Goal: Task Accomplishment & Management: Manage account settings

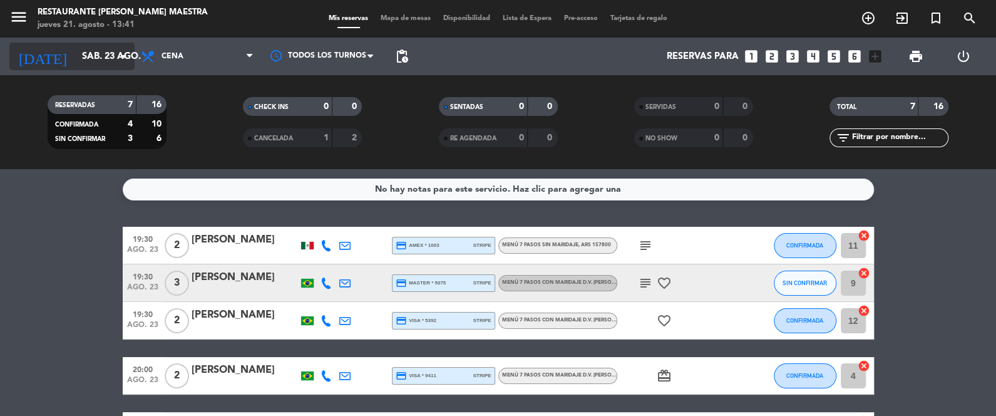
scroll to position [171, 0]
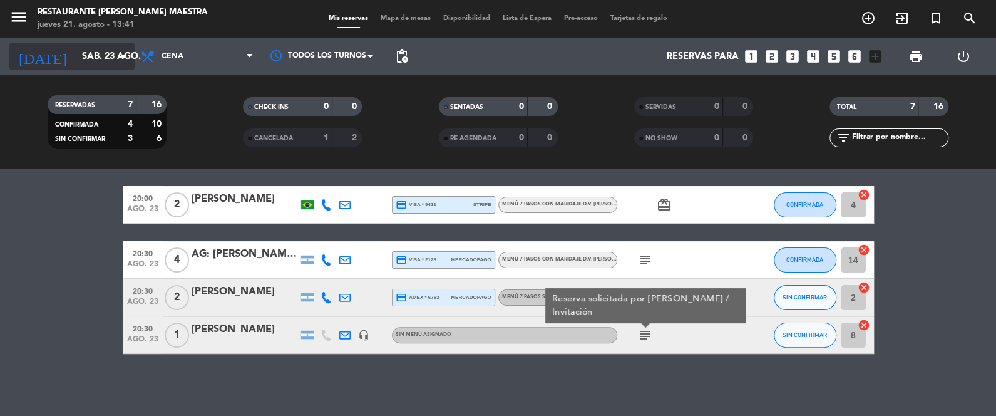
click at [76, 49] on input "sáb. 23 ago." at bounding box center [136, 56] width 120 height 23
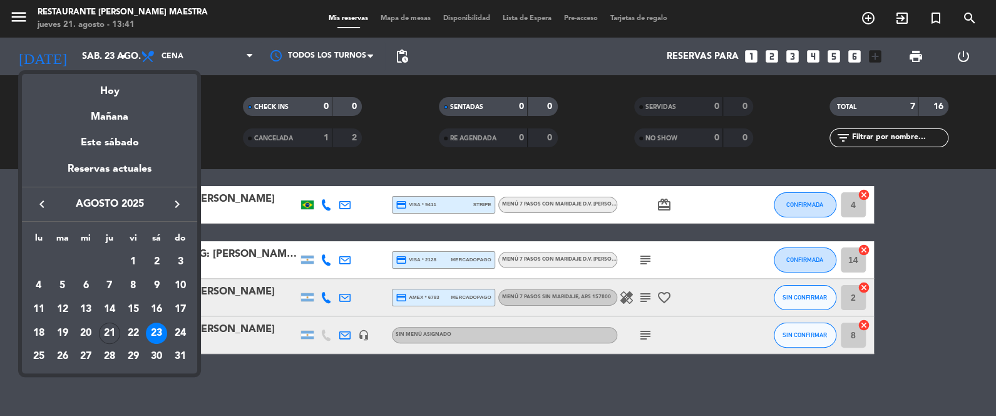
click at [237, 49] on div at bounding box center [498, 208] width 996 height 416
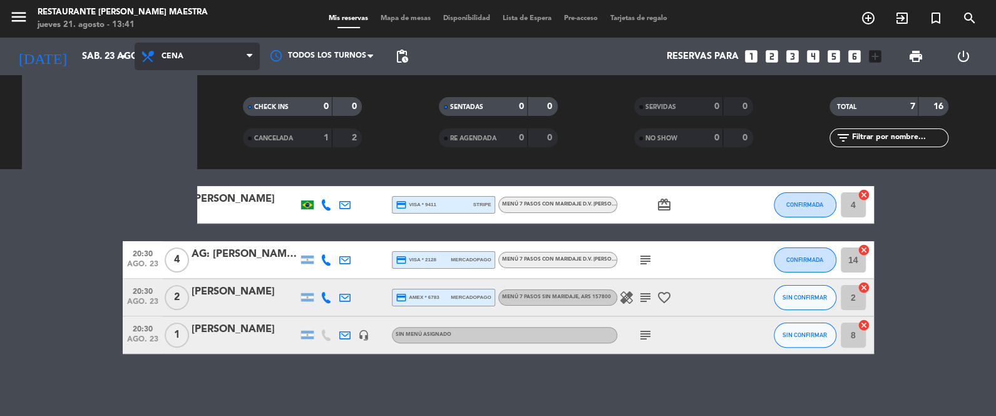
click at [236, 50] on span "Cena" at bounding box center [197, 57] width 125 height 28
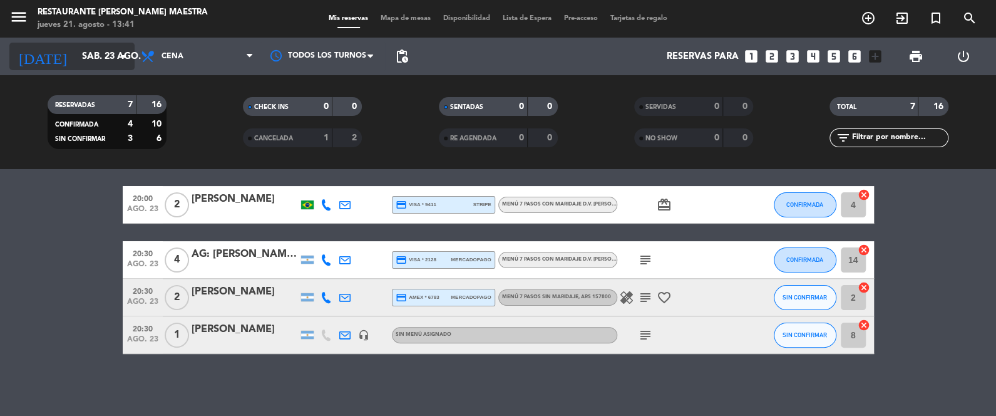
click at [79, 47] on input "sáb. 23 ago." at bounding box center [136, 56] width 120 height 23
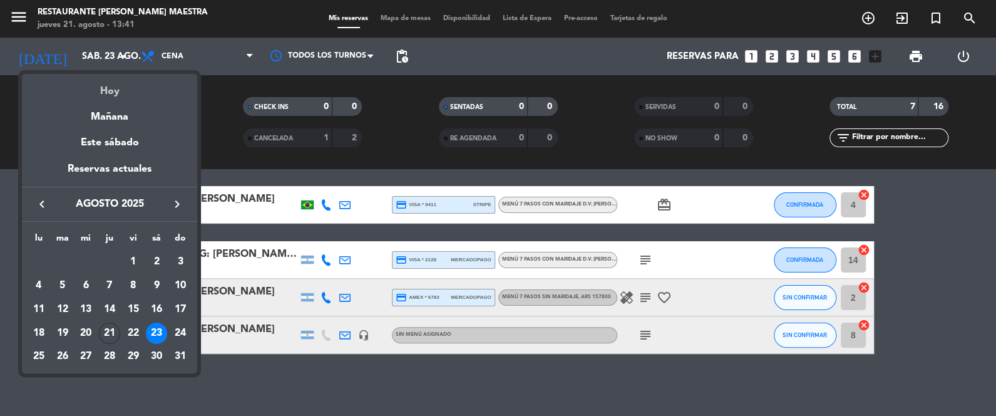
click at [111, 88] on div "Hoy" at bounding box center [109, 87] width 175 height 26
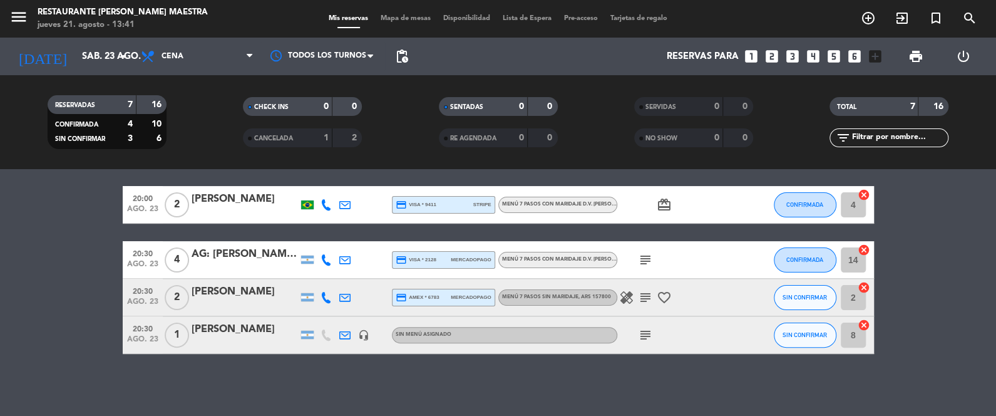
type input "jue. 21 ago."
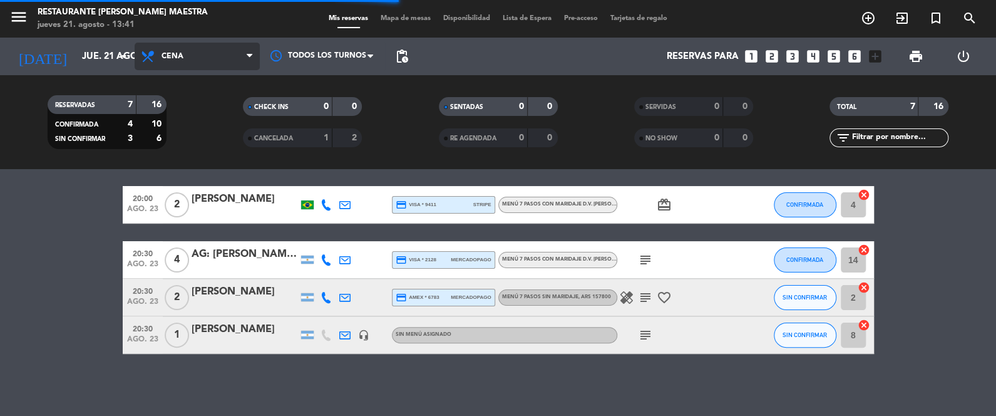
scroll to position [96, 0]
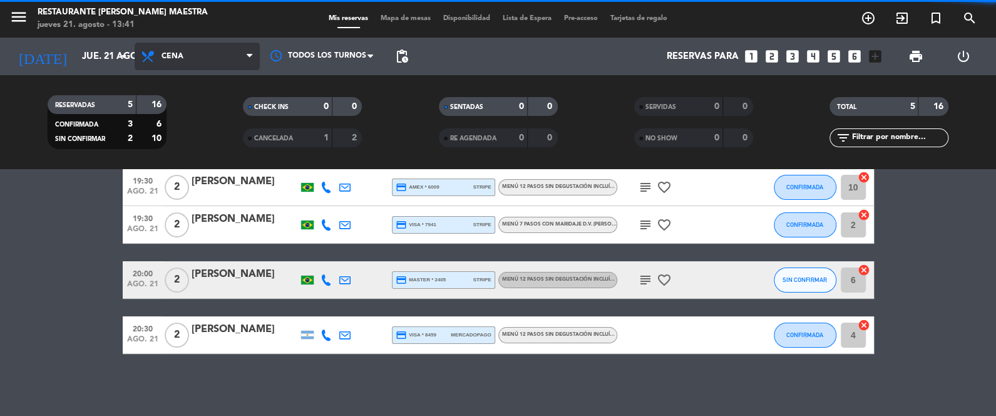
click at [185, 64] on span "Cena" at bounding box center [197, 57] width 125 height 28
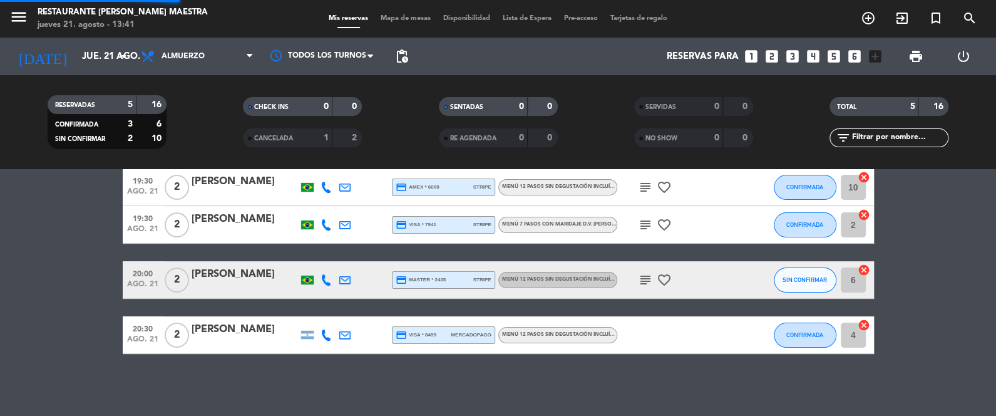
drag, startPoint x: 207, startPoint y: 108, endPoint x: 200, endPoint y: 111, distance: 8.1
click at [200, 111] on div "menu Restaurante [PERSON_NAME] Maestra [DATE] 21. agosto - 13:41 Mis reservas M…" at bounding box center [498, 84] width 996 height 169
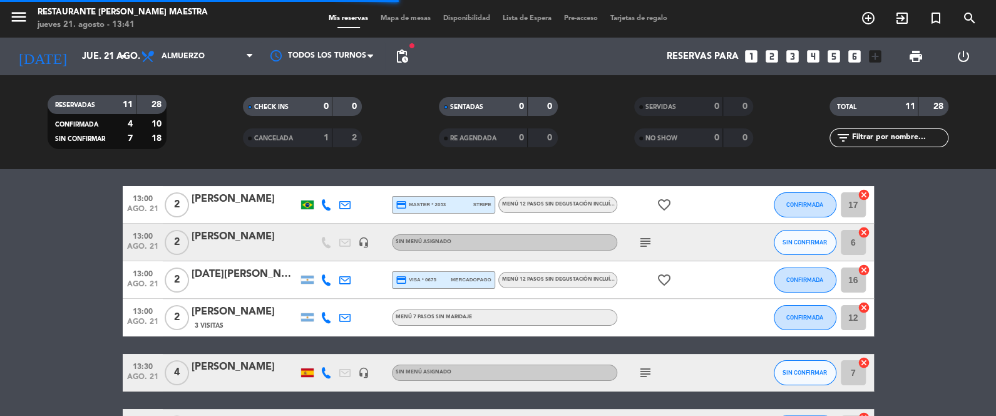
scroll to position [251, 0]
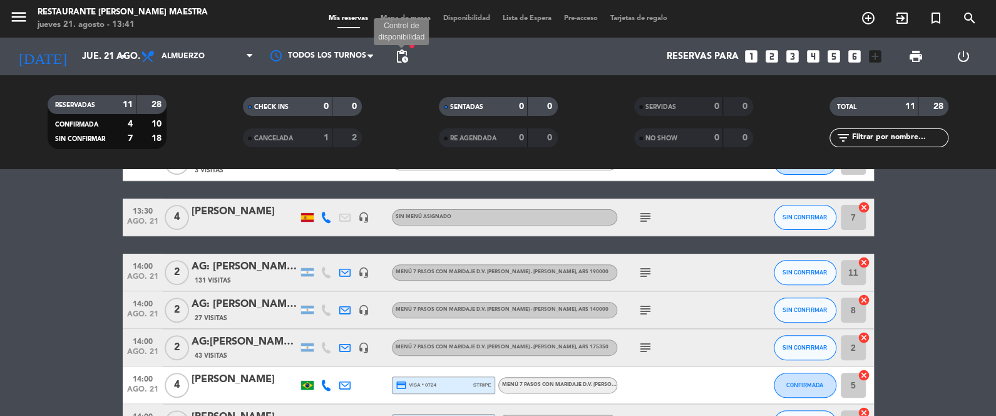
click at [402, 54] on span "pending_actions" at bounding box center [401, 56] width 15 height 15
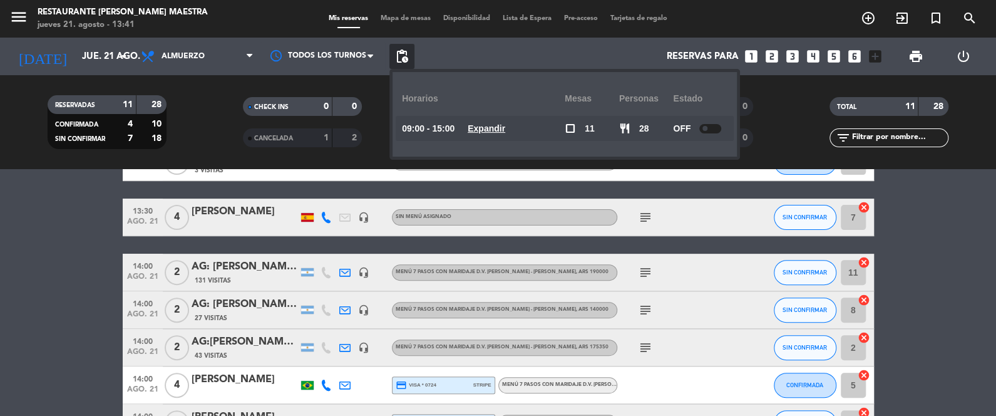
click at [402, 55] on span "pending_actions" at bounding box center [401, 56] width 15 height 15
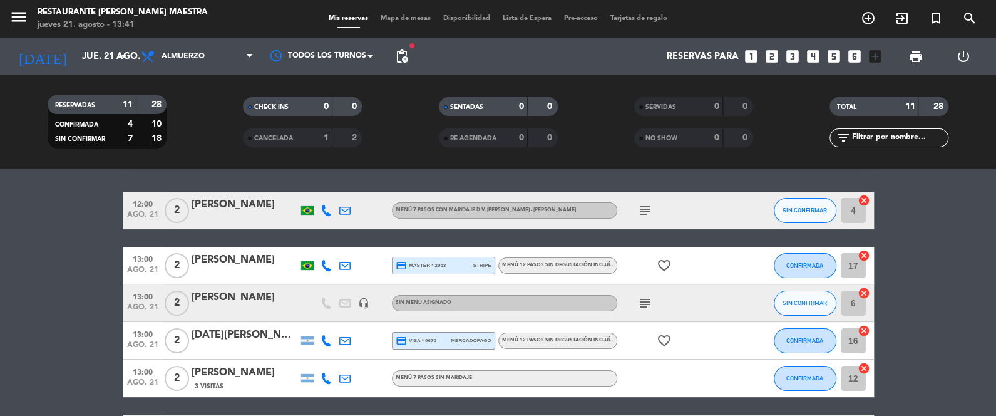
scroll to position [32, 0]
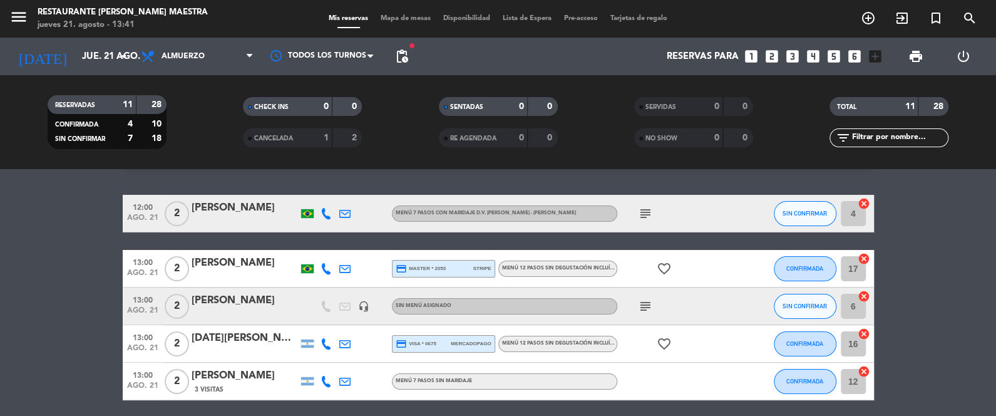
click at [330, 266] on icon at bounding box center [325, 268] width 11 height 11
click at [350, 249] on span at bounding box center [355, 248] width 10 height 10
drag, startPoint x: 39, startPoint y: 298, endPoint x: 72, endPoint y: 313, distance: 36.4
click at [329, 268] on icon at bounding box center [325, 268] width 11 height 11
